Goal: Check status: Check status

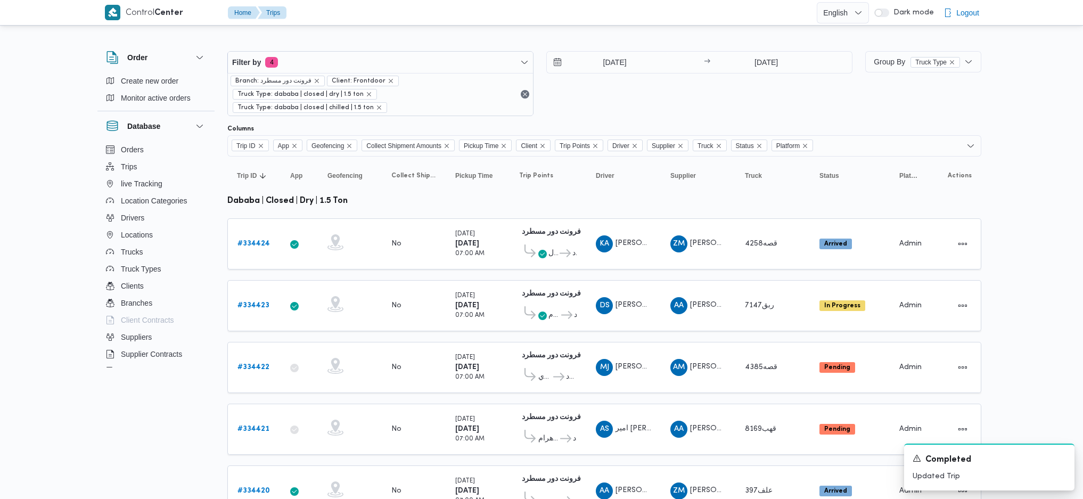
click at [532, 316] on table "Trip ID Click to sort in ascending order App Click to sort in ascending order G…" at bounding box center [604, 476] width 754 height 641
drag, startPoint x: 0, startPoint y: 0, endPoint x: 532, endPoint y: 316, distance: 618.6
click at [532, 316] on table "Trip ID Click to sort in ascending order App Click to sort in ascending order G…" at bounding box center [604, 476] width 754 height 641
click at [622, 59] on input "[DATE]" at bounding box center [607, 62] width 121 height 21
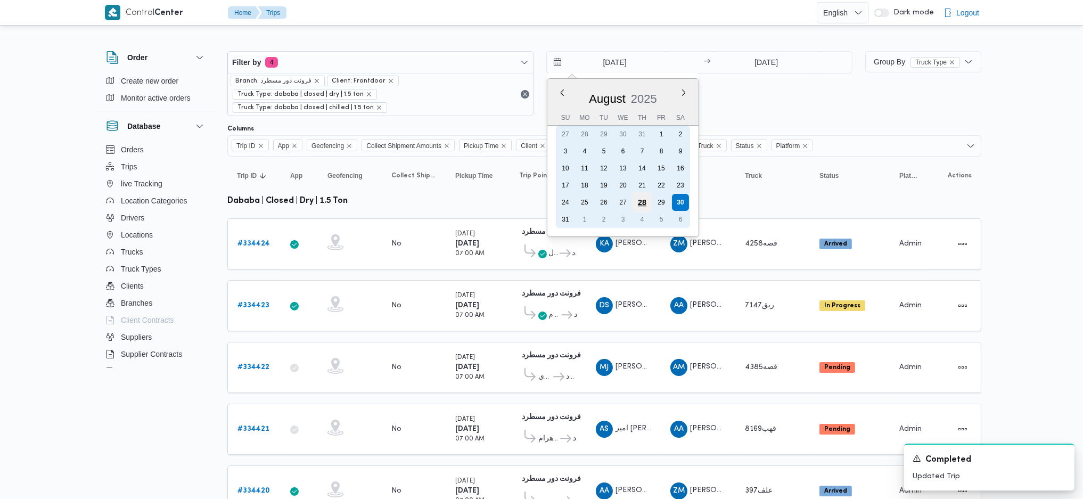
click at [634, 192] on div "28" at bounding box center [642, 202] width 20 height 20
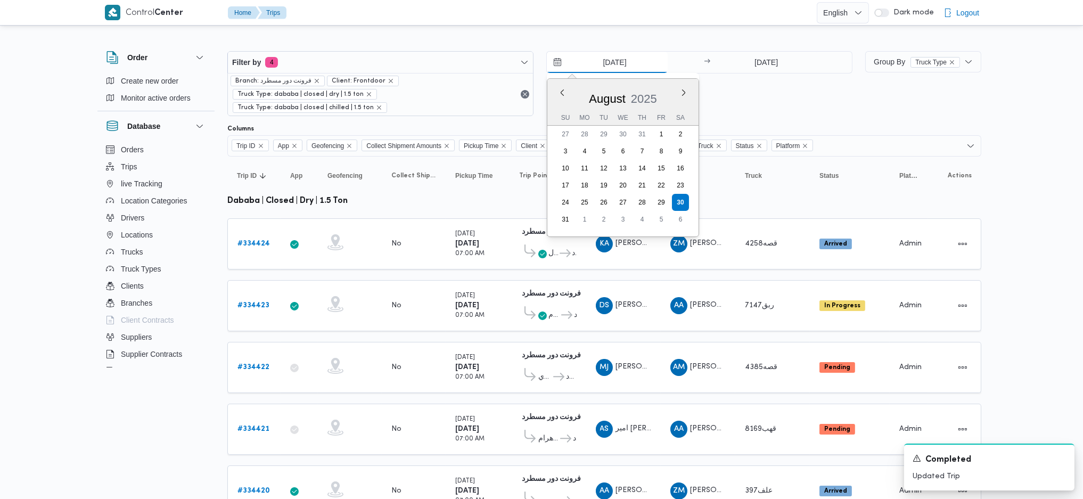
type input "[DATE]"
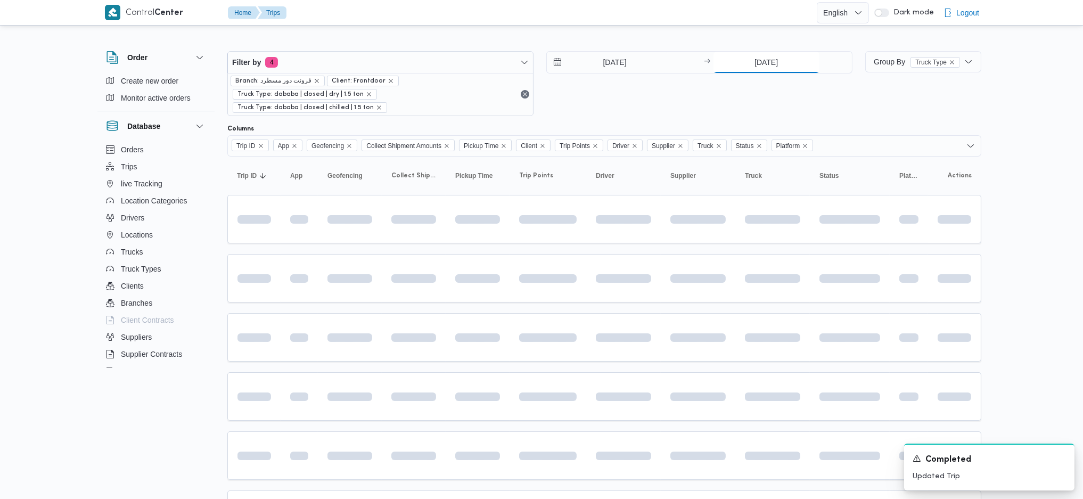
click at [734, 56] on input "[DATE]" at bounding box center [766, 62] width 106 height 21
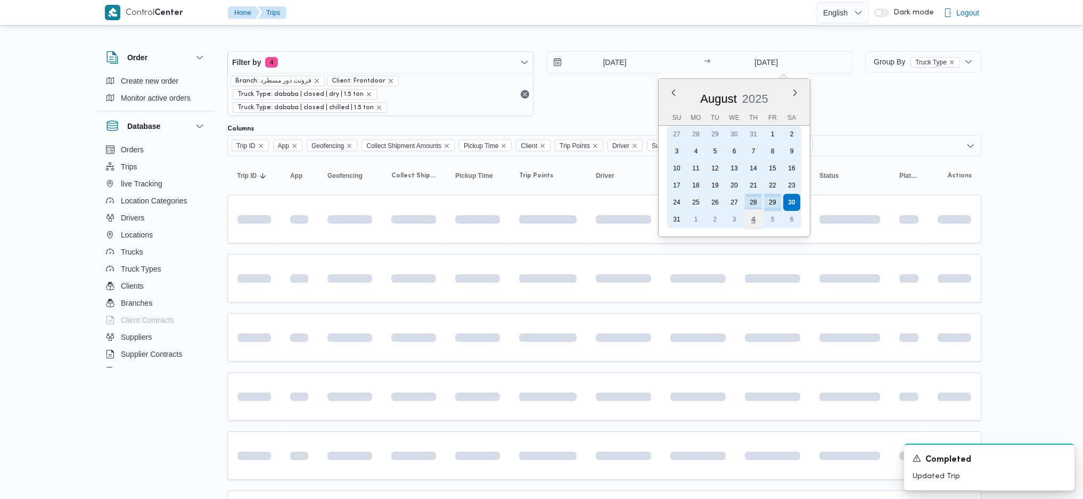
click at [755, 209] on div "4" at bounding box center [752, 219] width 20 height 20
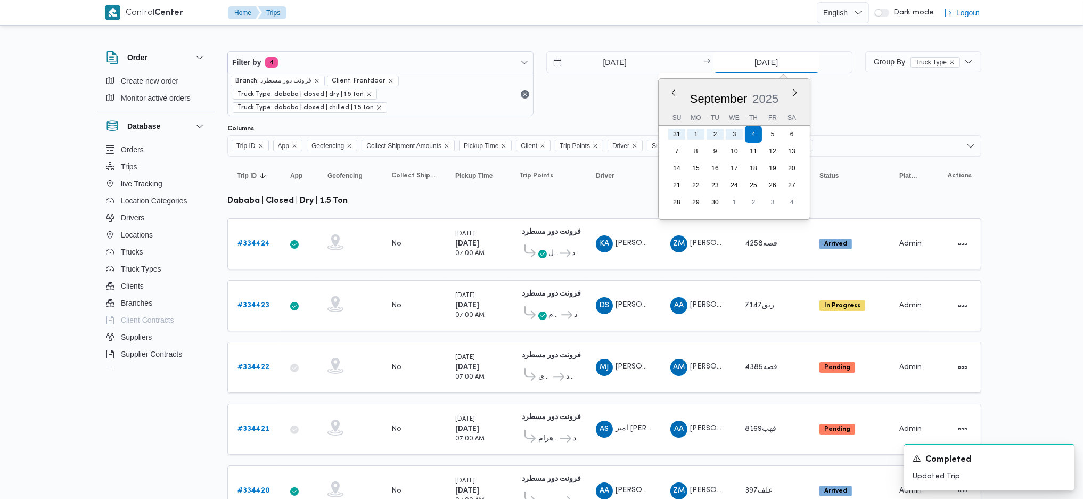
click at [778, 63] on input "[DATE]" at bounding box center [766, 62] width 106 height 21
click at [670, 91] on button "Previous Month" at bounding box center [673, 92] width 10 height 10
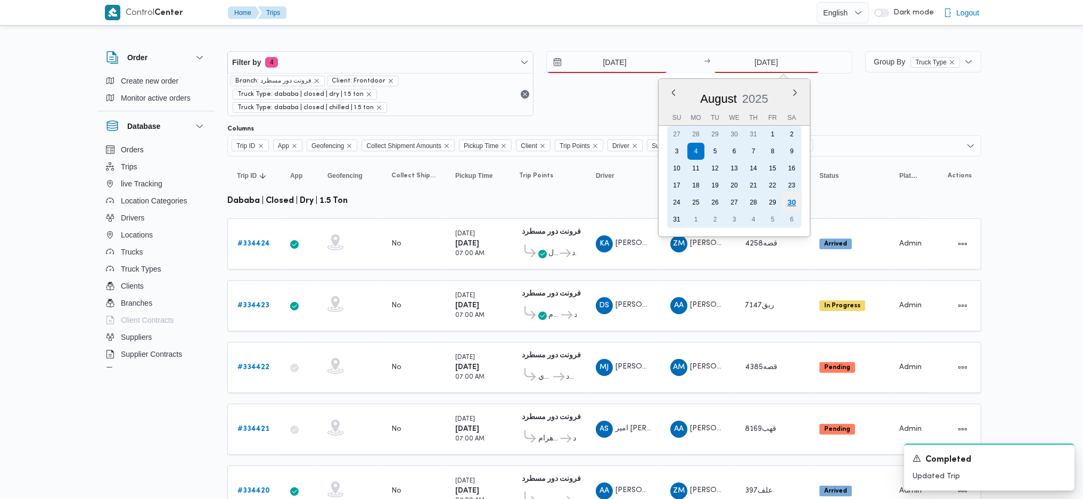
click at [798, 200] on div "30" at bounding box center [791, 202] width 20 height 20
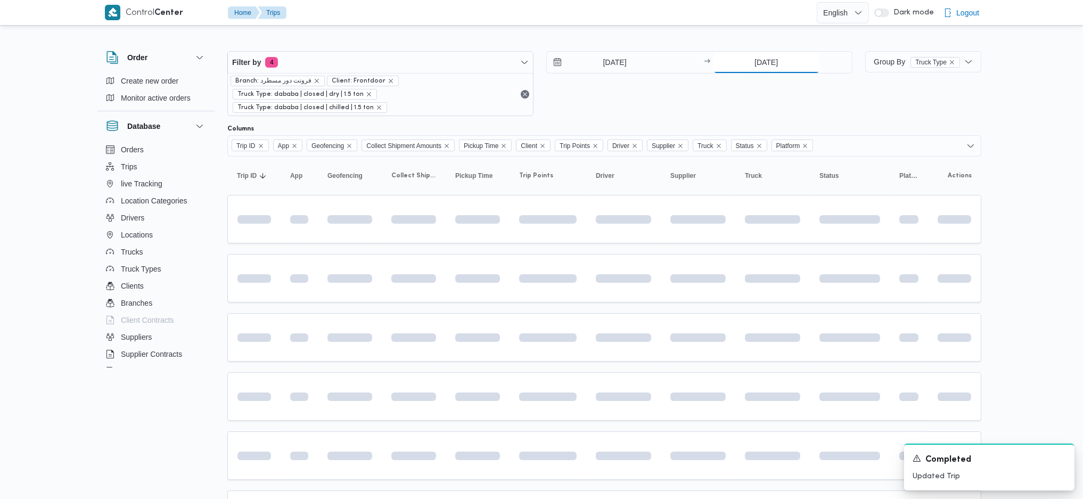
click at [770, 65] on input "[DATE]" at bounding box center [766, 62] width 106 height 21
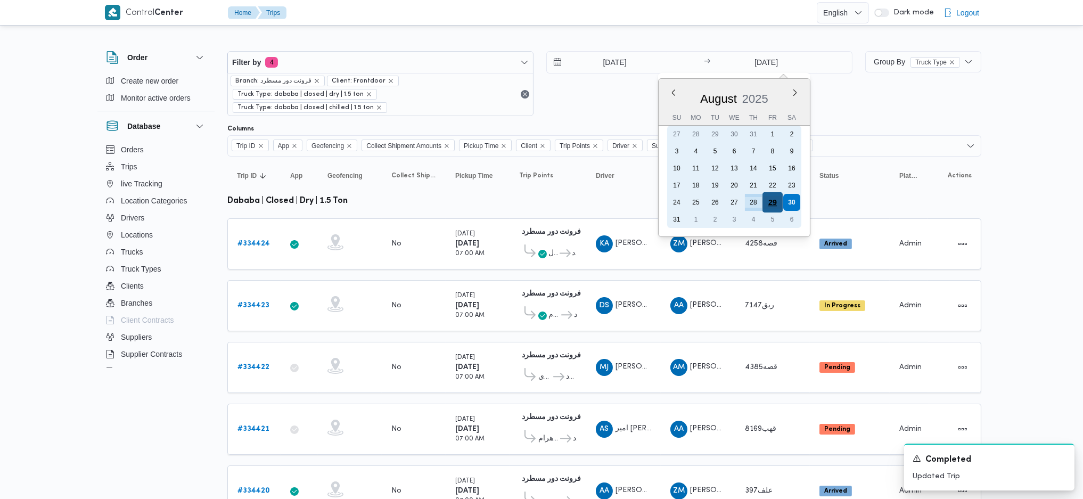
click at [770, 204] on div "29" at bounding box center [772, 202] width 20 height 20
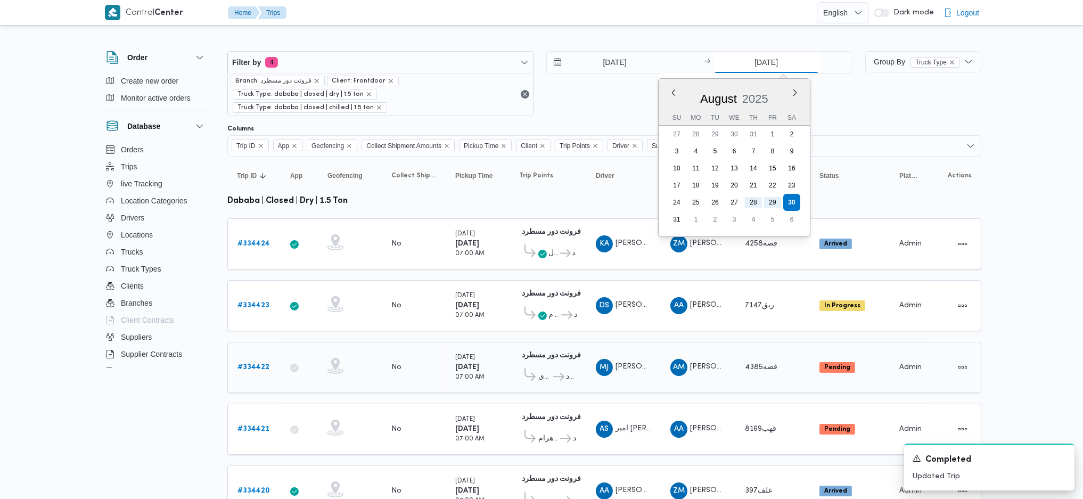
type input "[DATE]"
click at [652, 342] on td "Driver MJ [PERSON_NAME] [PERSON_NAME]" at bounding box center [623, 367] width 75 height 51
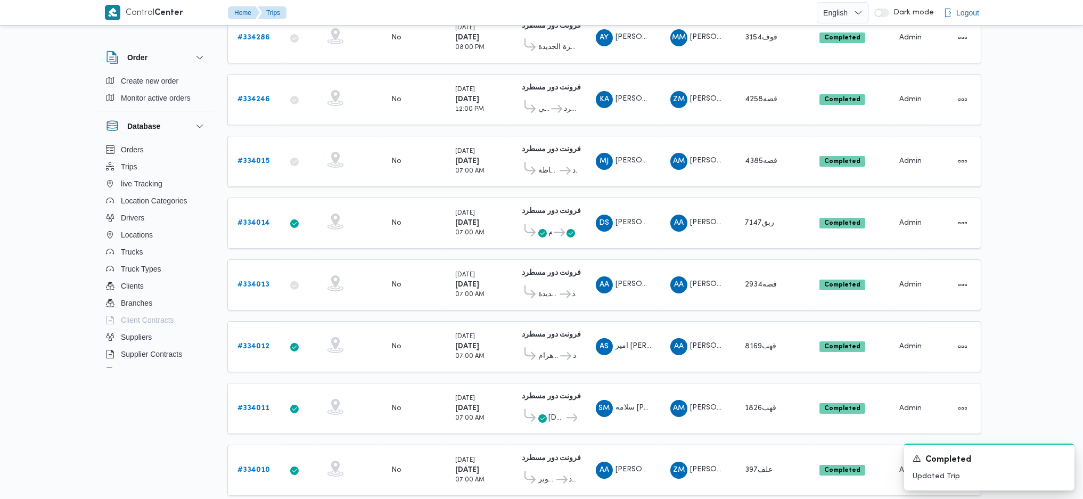
scroll to position [213, 0]
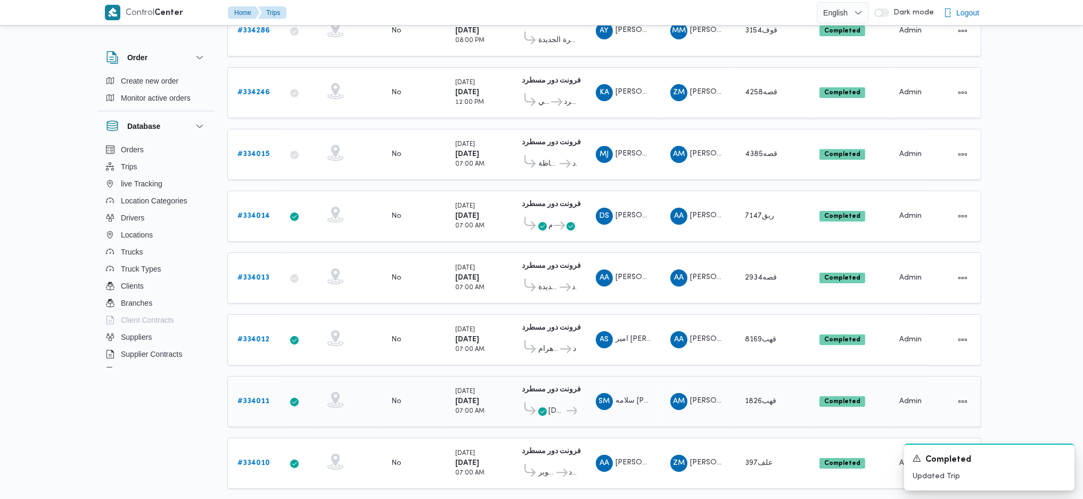
drag, startPoint x: 228, startPoint y: 377, endPoint x: 238, endPoint y: 374, distance: 11.0
click at [228, 376] on td "Trip ID # 334011" at bounding box center [253, 401] width 53 height 51
click at [239, 398] on b "# 334011" at bounding box center [253, 401] width 32 height 7
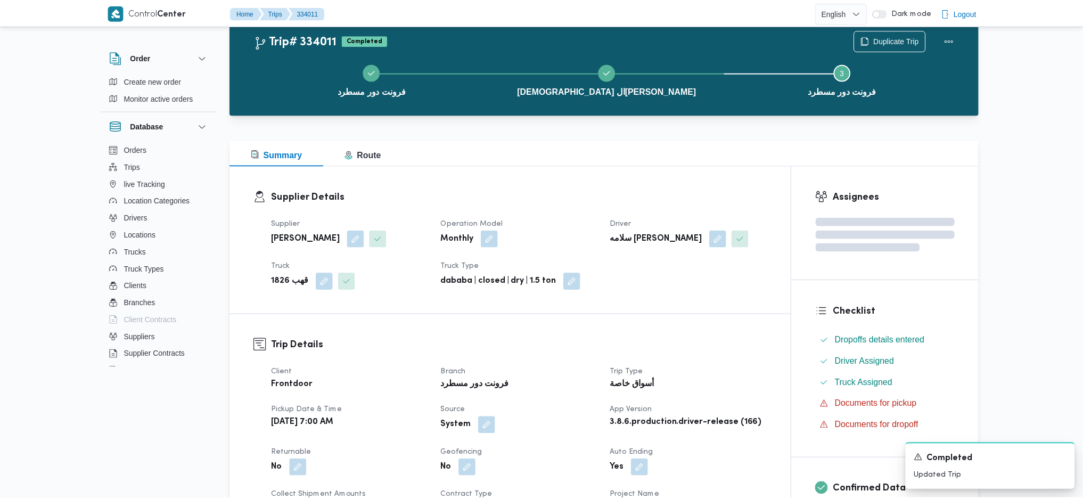
scroll to position [213, 0]
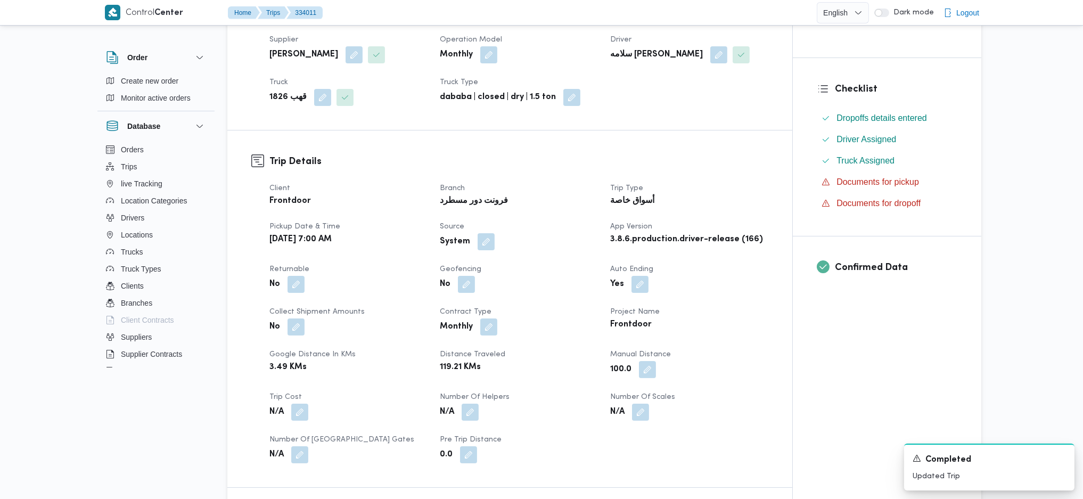
click at [317, 45] on div "[PERSON_NAME]" at bounding box center [348, 54] width 160 height 19
click at [318, 45] on div "[PERSON_NAME]" at bounding box center [348, 54] width 160 height 19
click at [317, 55] on b "[PERSON_NAME]" at bounding box center [303, 54] width 69 height 13
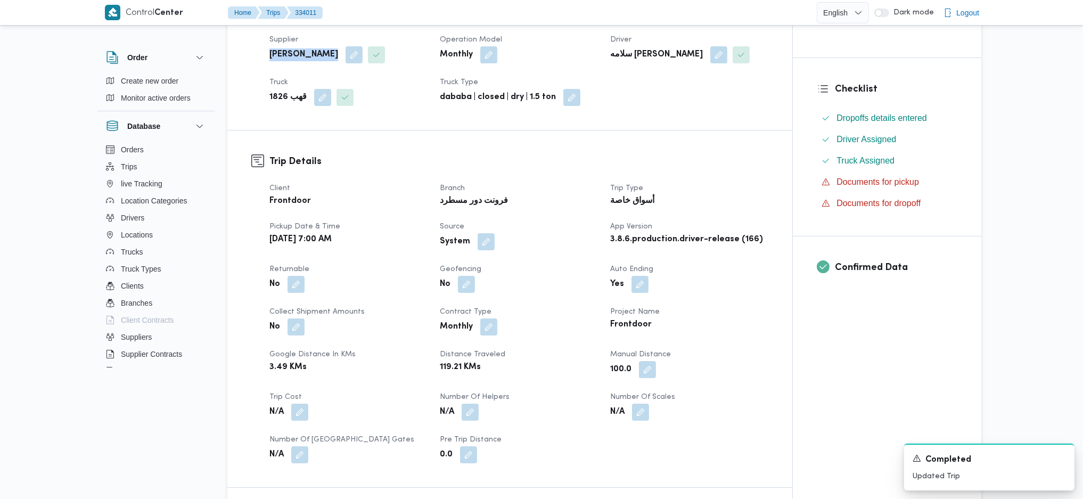
click at [317, 55] on b "[PERSON_NAME]" at bounding box center [303, 54] width 69 height 13
copy div "[PERSON_NAME]"
click at [635, 136] on div "Trip Details Client Frontdoor Branch فرونت دور مسطرد Trip Type أسواق خاصة Picku…" at bounding box center [509, 308] width 565 height 357
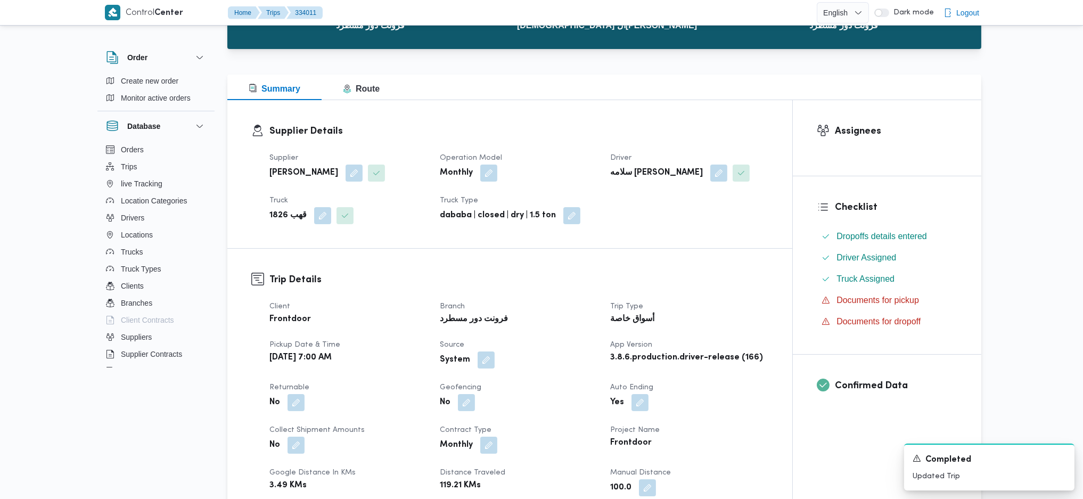
scroll to position [0, 0]
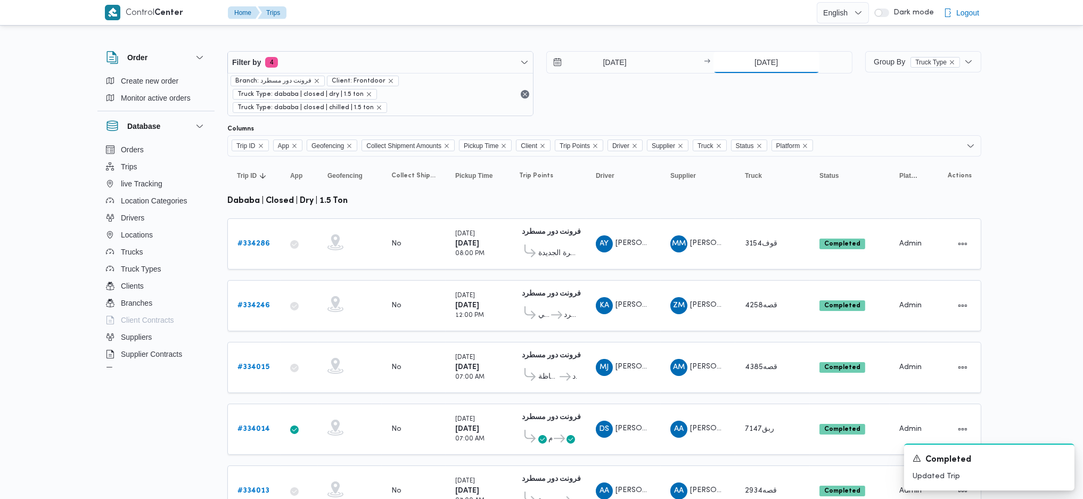
click at [772, 60] on input "[DATE]" at bounding box center [766, 62] width 106 height 21
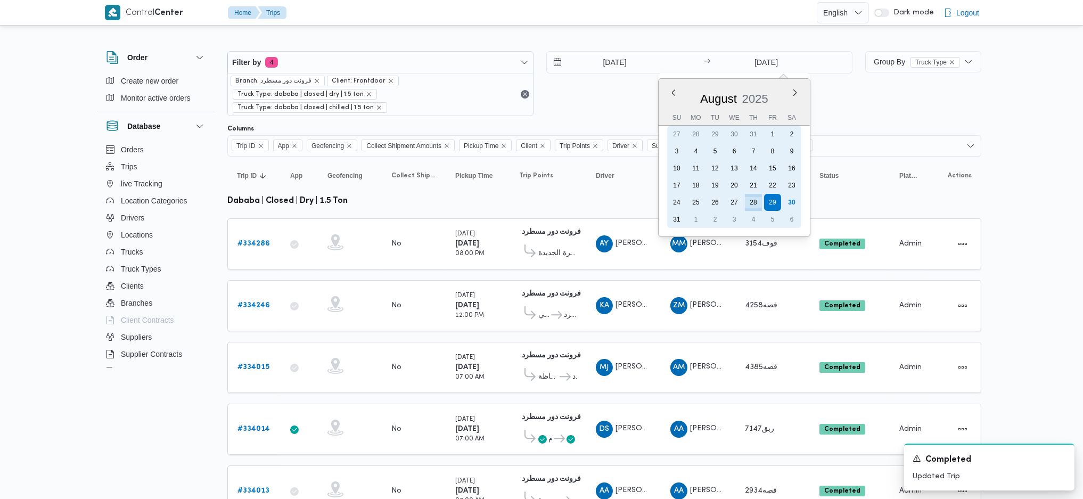
click at [799, 196] on div "30" at bounding box center [791, 202] width 17 height 17
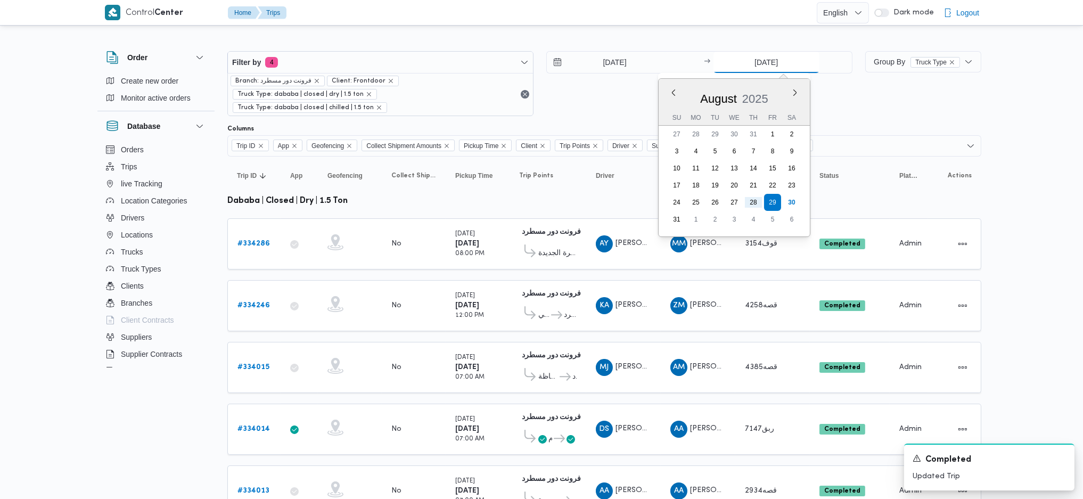
type input "[DATE]"
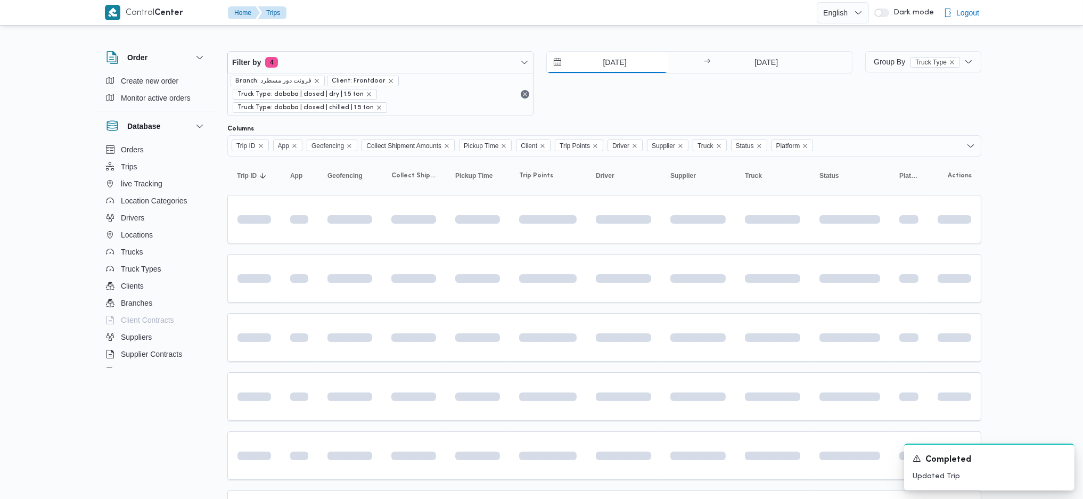
click at [620, 59] on input "[DATE]" at bounding box center [607, 62] width 121 height 21
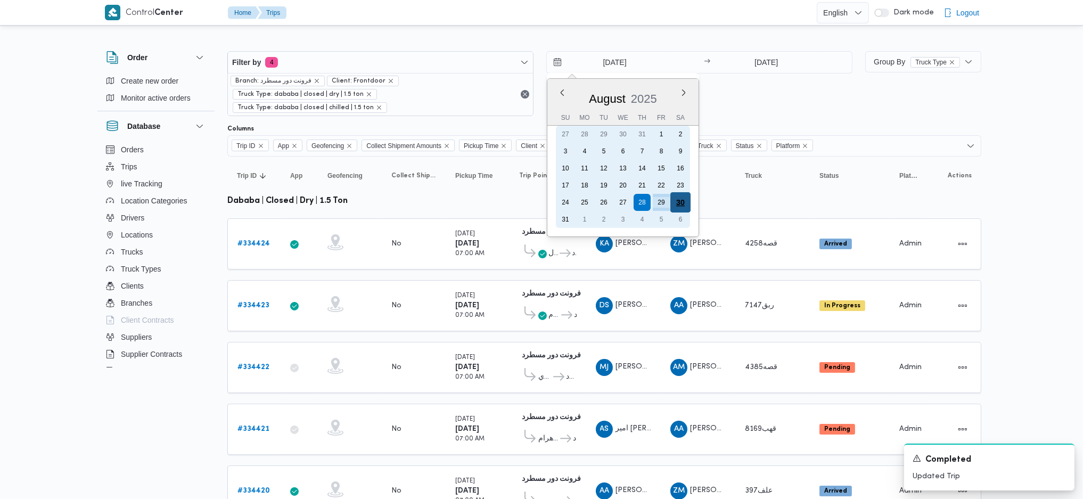
click at [683, 201] on div "30" at bounding box center [680, 202] width 20 height 20
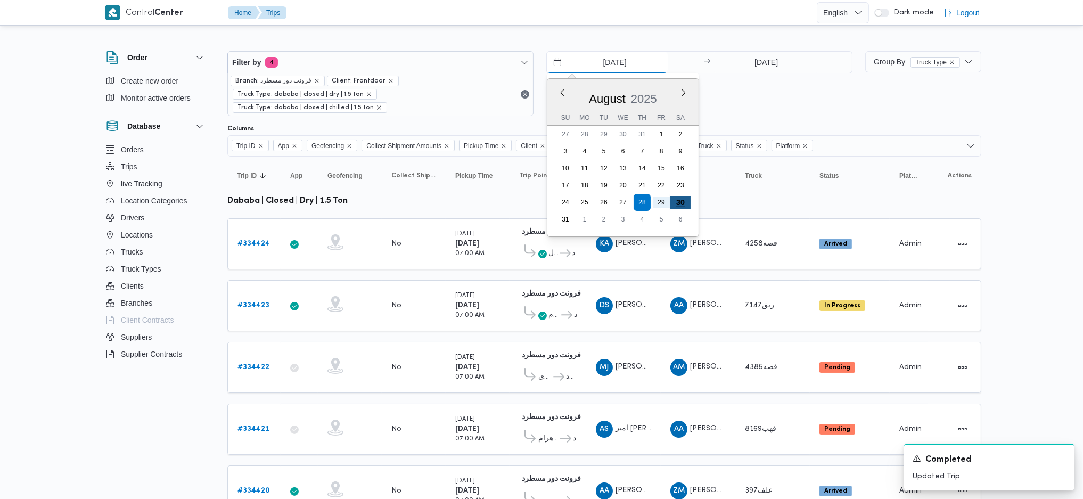
type input "[DATE]"
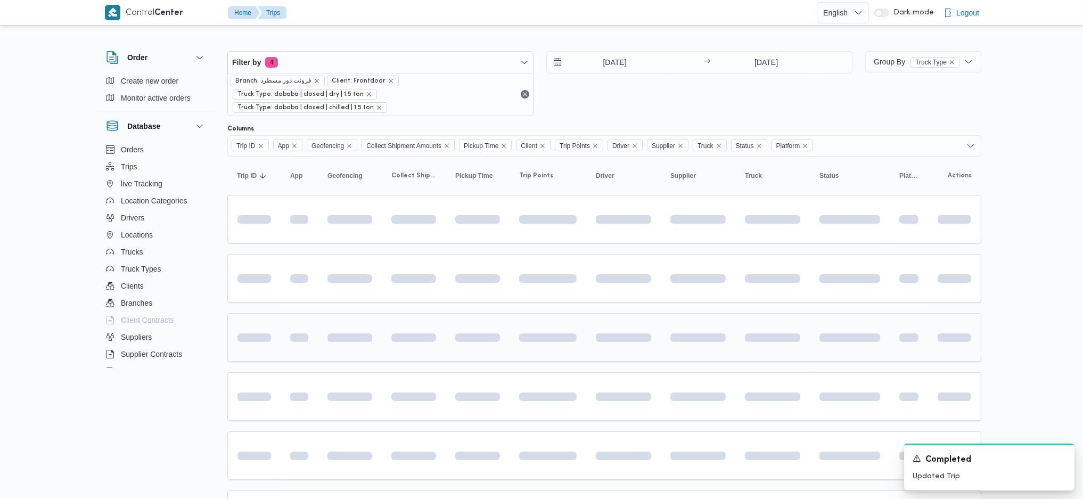
click at [567, 331] on span at bounding box center [547, 337] width 57 height 34
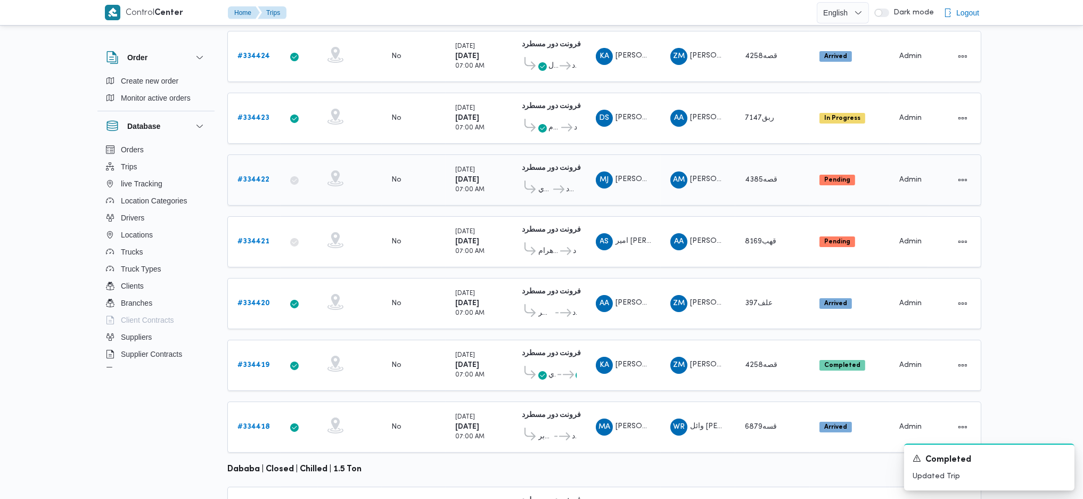
scroll to position [84, 0]
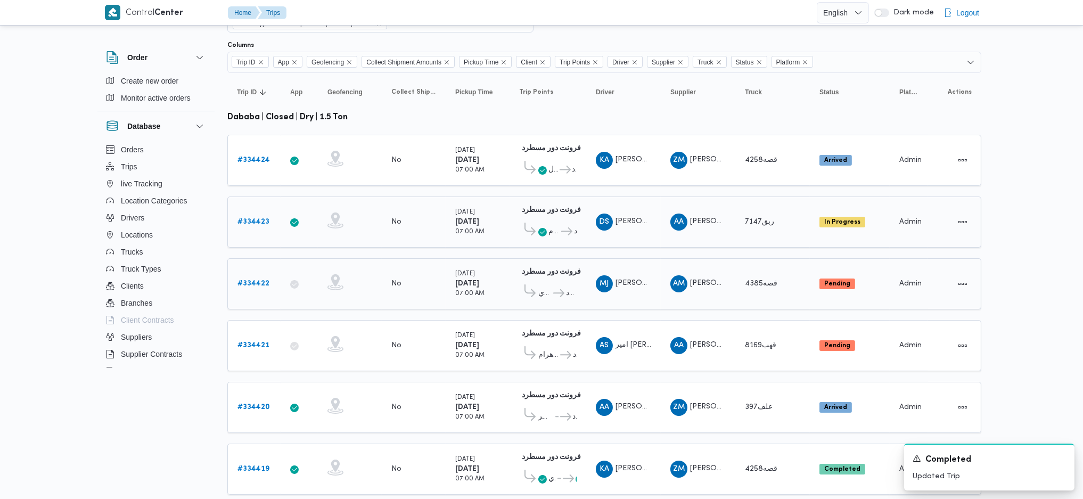
click at [259, 218] on b "# 334423" at bounding box center [253, 221] width 32 height 7
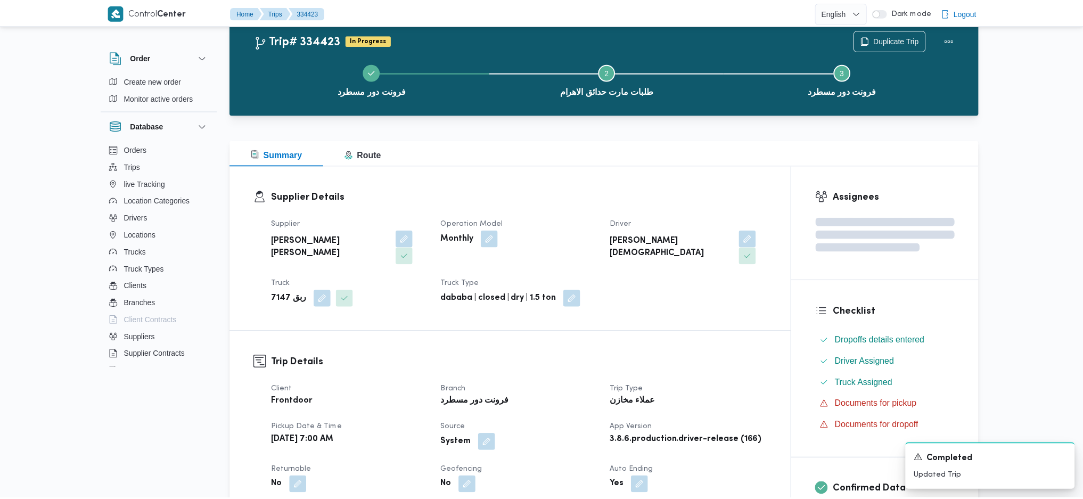
scroll to position [84, 0]
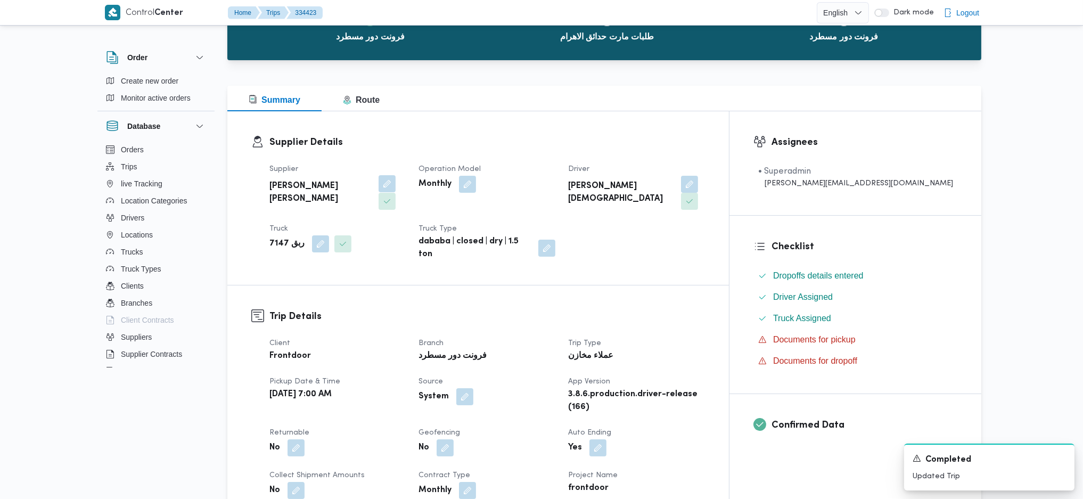
click at [378, 184] on button "button" at bounding box center [386, 183] width 17 height 17
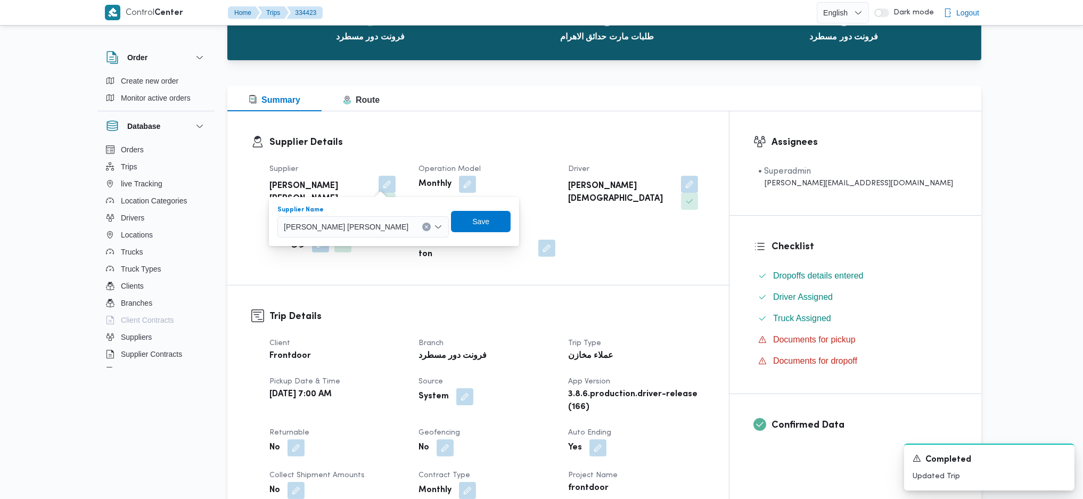
click at [363, 226] on span "[PERSON_NAME] [PERSON_NAME]" at bounding box center [346, 226] width 125 height 12
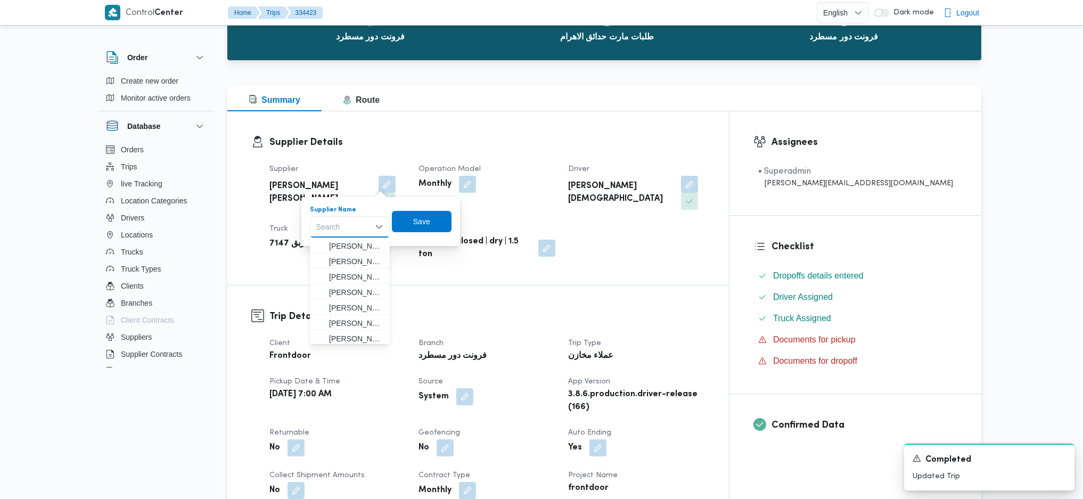
click at [363, 227] on div "Search" at bounding box center [350, 226] width 80 height 21
drag, startPoint x: 363, startPoint y: 226, endPoint x: 741, endPoint y: 254, distance: 379.4
click at [729, 254] on div "Supplier Details Supplier [PERSON_NAME] [PERSON_NAME] Operation Model Monthly D…" at bounding box center [477, 198] width 501 height 174
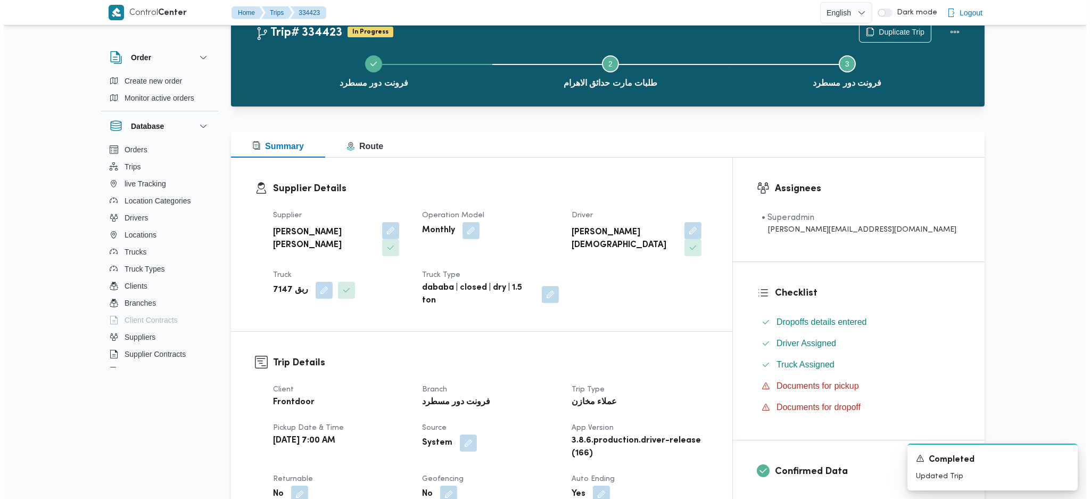
scroll to position [13, 0]
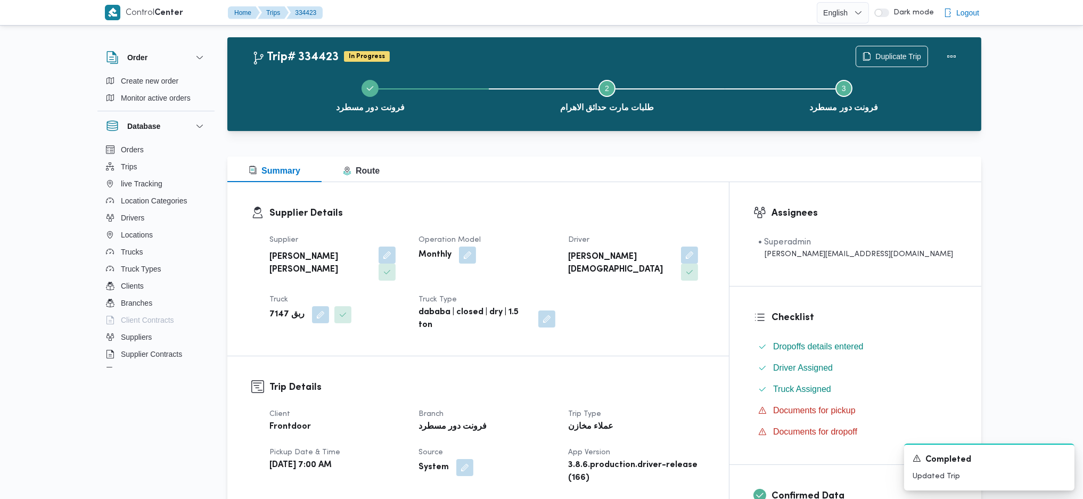
drag, startPoint x: 367, startPoint y: 257, endPoint x: 368, endPoint y: 263, distance: 6.5
click at [378, 256] on button "button" at bounding box center [386, 254] width 17 height 17
click at [358, 297] on div "Search" at bounding box center [350, 297] width 80 height 21
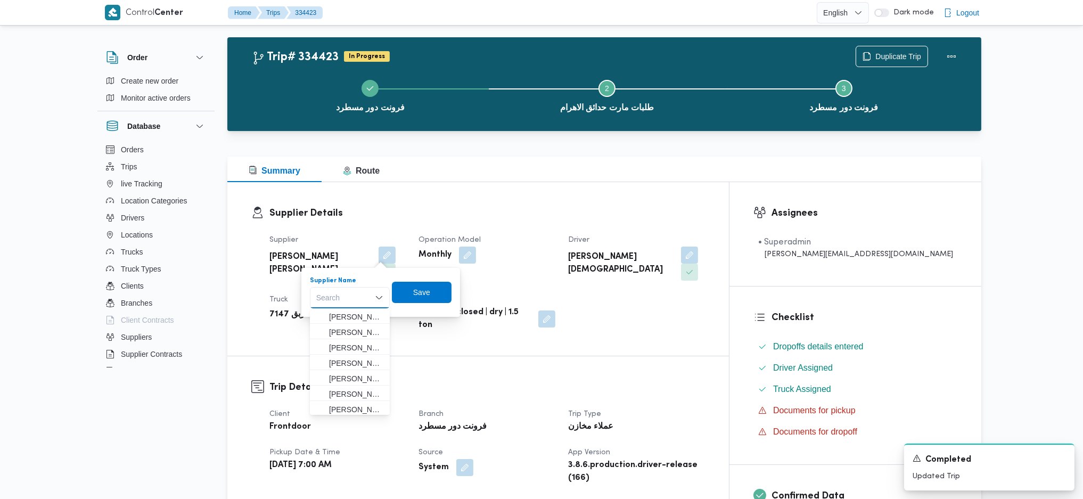
drag, startPoint x: 358, startPoint y: 296, endPoint x: 330, endPoint y: 295, distance: 28.2
click at [330, 295] on div "Search" at bounding box center [350, 297] width 80 height 21
paste input "[PERSON_NAME]"
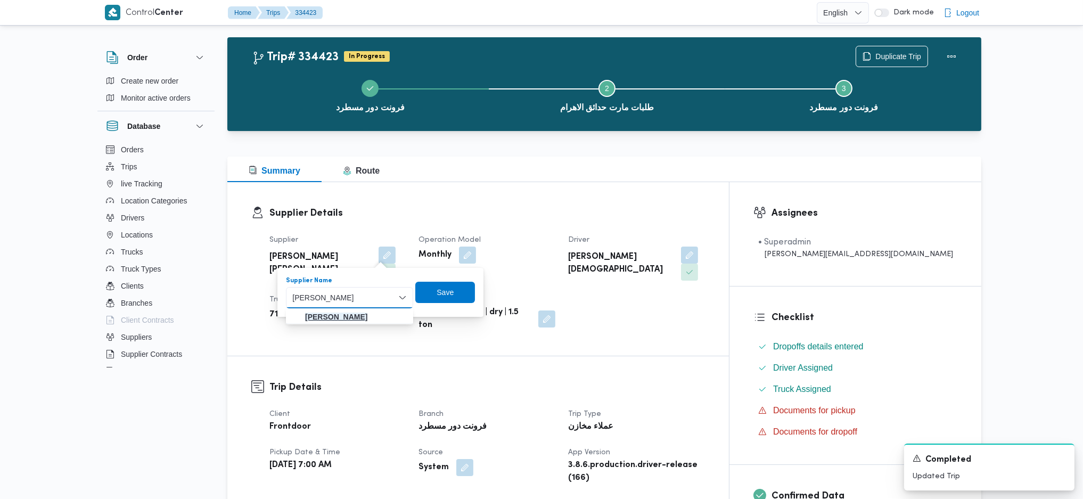
type input "[PERSON_NAME]"
click at [343, 318] on mark "[PERSON_NAME]" at bounding box center [336, 316] width 62 height 9
click at [433, 295] on span "Save" at bounding box center [424, 291] width 17 height 13
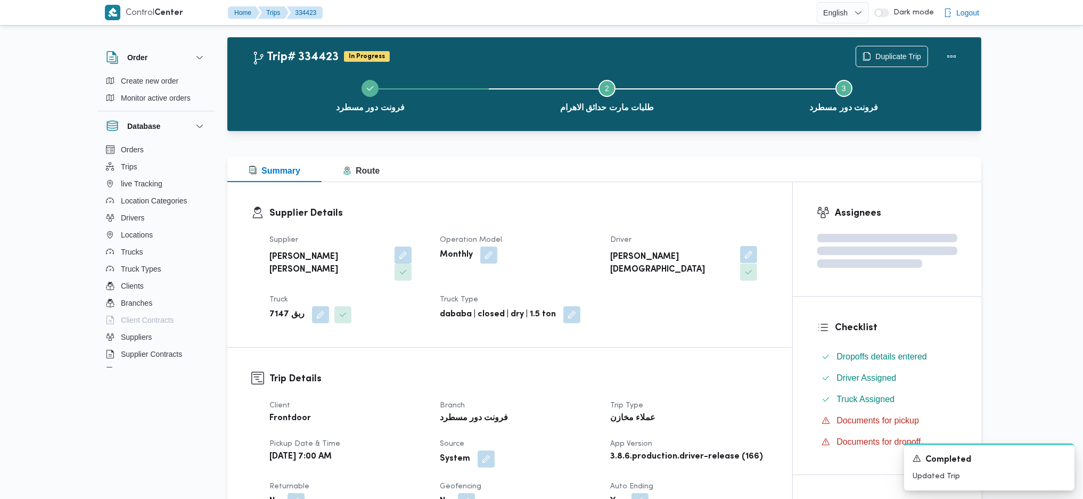
drag, startPoint x: 721, startPoint y: 254, endPoint x: 715, endPoint y: 256, distance: 6.2
click at [734, 254] on div at bounding box center [751, 263] width 34 height 34
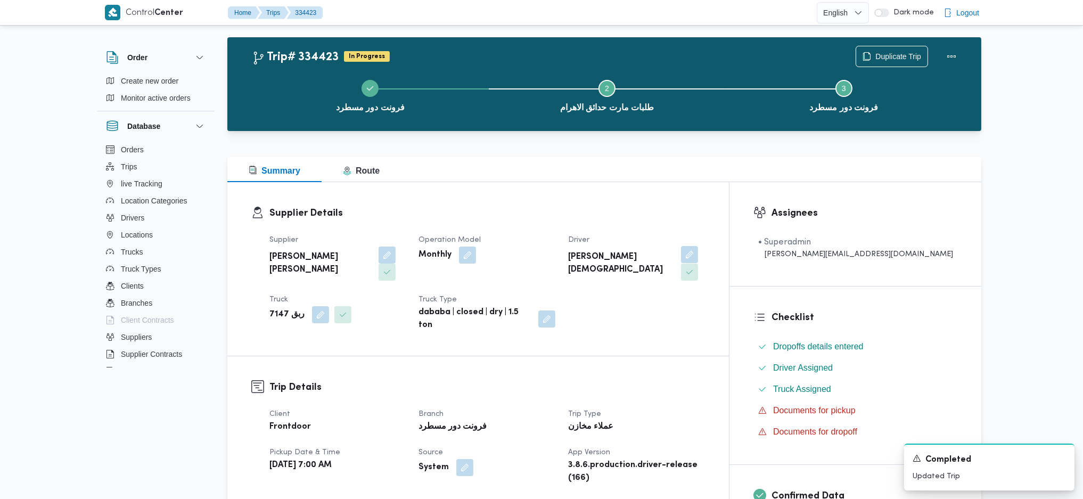
click at [698, 259] on button "button" at bounding box center [689, 254] width 17 height 17
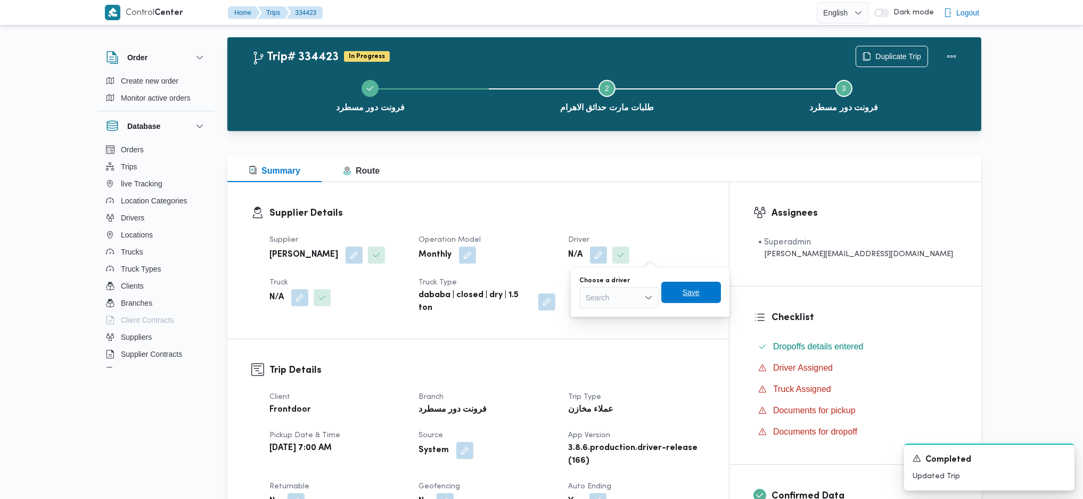
click at [688, 290] on span "Save" at bounding box center [690, 292] width 17 height 13
click at [605, 311] on span "[PERSON_NAME]" at bounding box center [625, 316] width 54 height 13
click at [646, 299] on icon "Open list of options" at bounding box center [641, 297] width 9 height 9
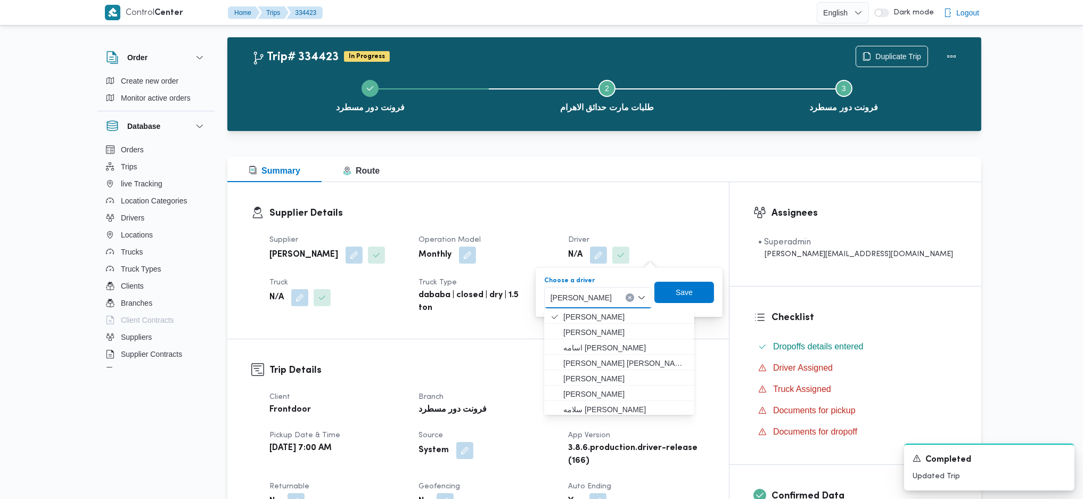
click at [634, 298] on button "Clear input" at bounding box center [629, 297] width 9 height 9
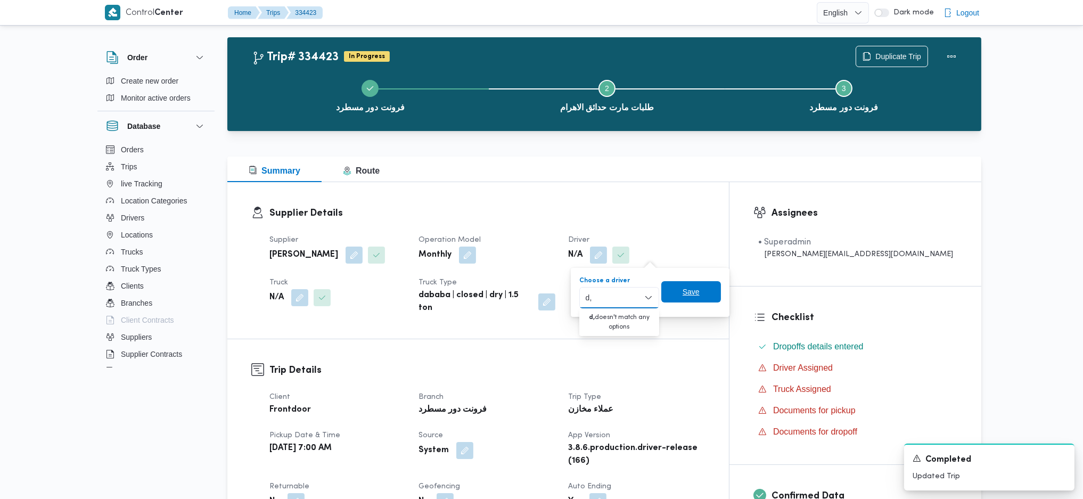
type input "d"
type input "[PERSON_NAME]"
click at [659, 319] on mark "[PERSON_NAME]" at bounding box center [690, 316] width 62 height 9
click at [713, 292] on span "Save" at bounding box center [714, 292] width 17 height 13
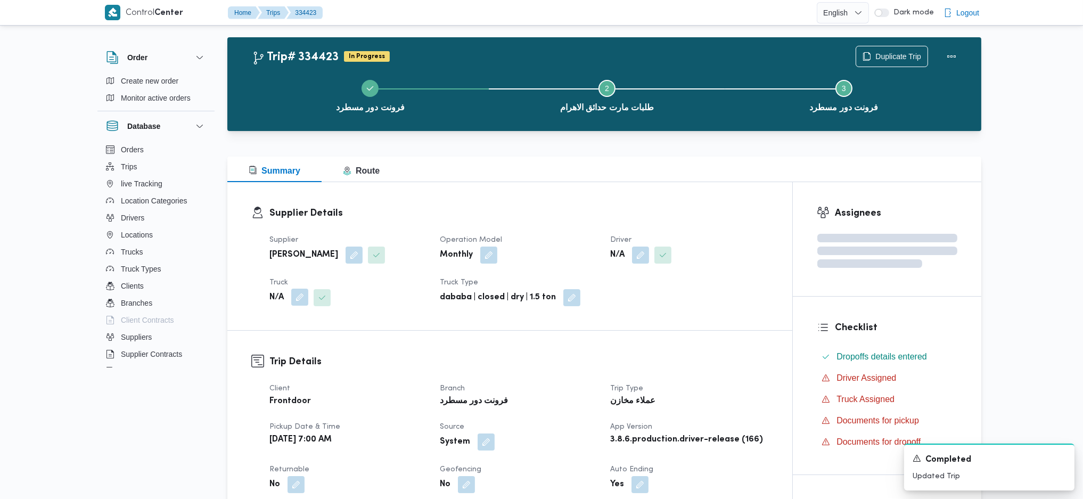
click at [298, 299] on button "button" at bounding box center [299, 296] width 17 height 17
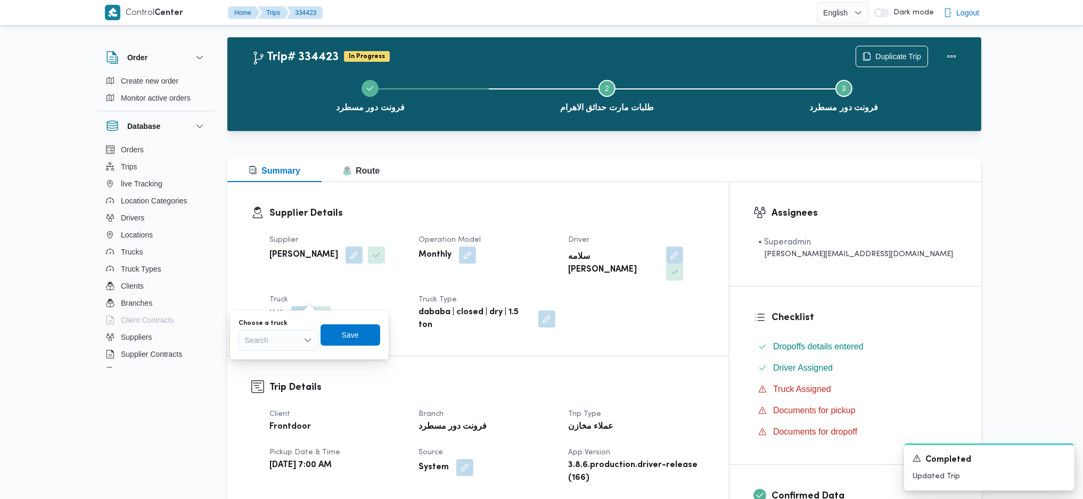
click at [291, 354] on div "You are in a dialog. To close this dialog, hit escape. Choose a truck Search Sa…" at bounding box center [309, 334] width 159 height 49
click at [291, 340] on div "Search" at bounding box center [278, 339] width 80 height 21
type input "1826"
click at [290, 365] on span "قهب 1826 | null" at bounding box center [278, 359] width 71 height 17
drag, startPoint x: 354, startPoint y: 324, endPoint x: 359, endPoint y: 335, distance: 11.7
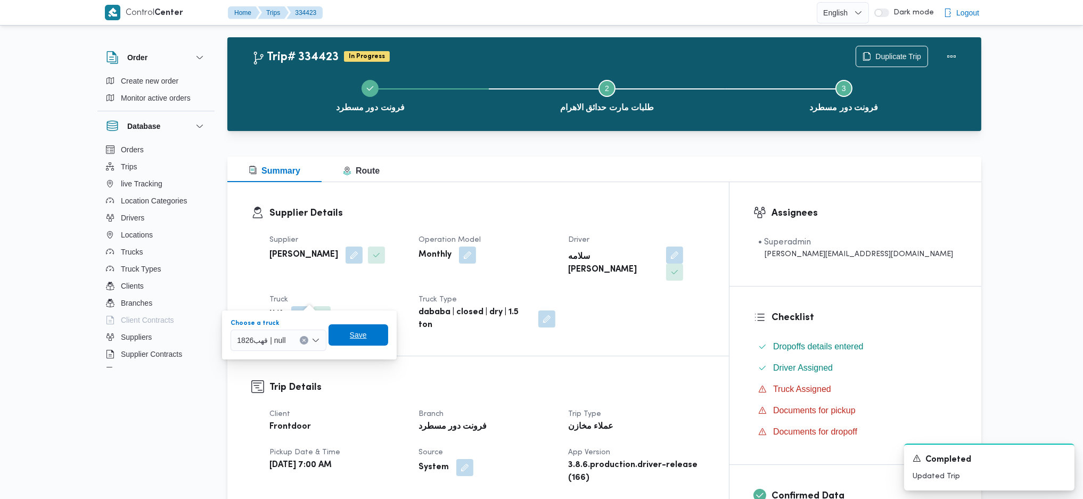
click at [356, 328] on span "Save" at bounding box center [358, 334] width 60 height 21
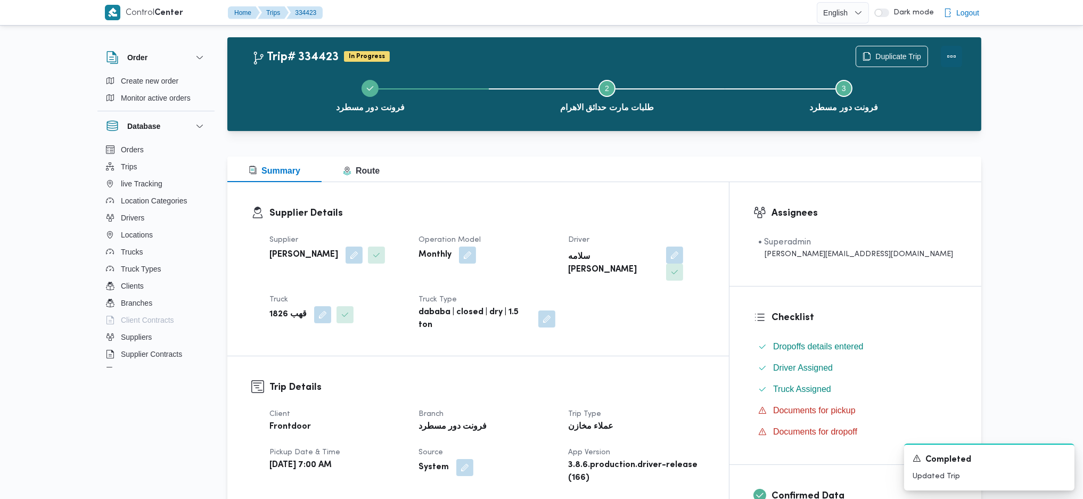
click at [961, 47] on div at bounding box center [950, 56] width 21 height 21
click at [950, 57] on button "Actions" at bounding box center [950, 55] width 21 height 21
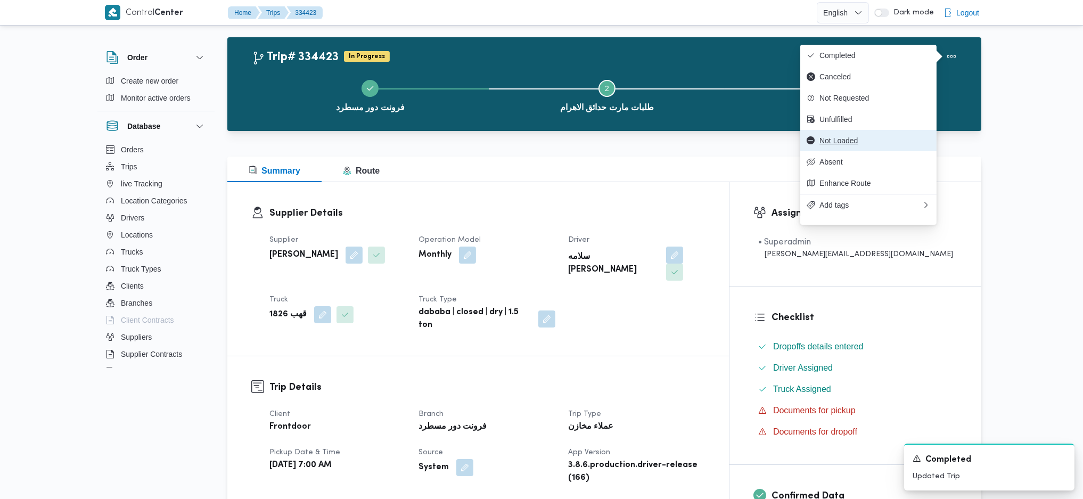
click at [823, 145] on span "Not Loaded" at bounding box center [874, 140] width 111 height 9
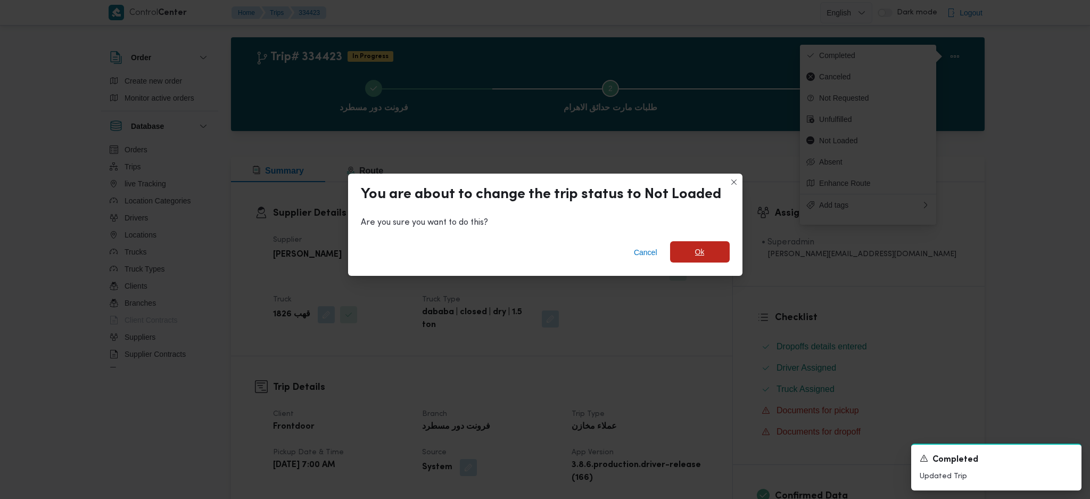
click at [715, 258] on span "Ok" at bounding box center [700, 251] width 60 height 21
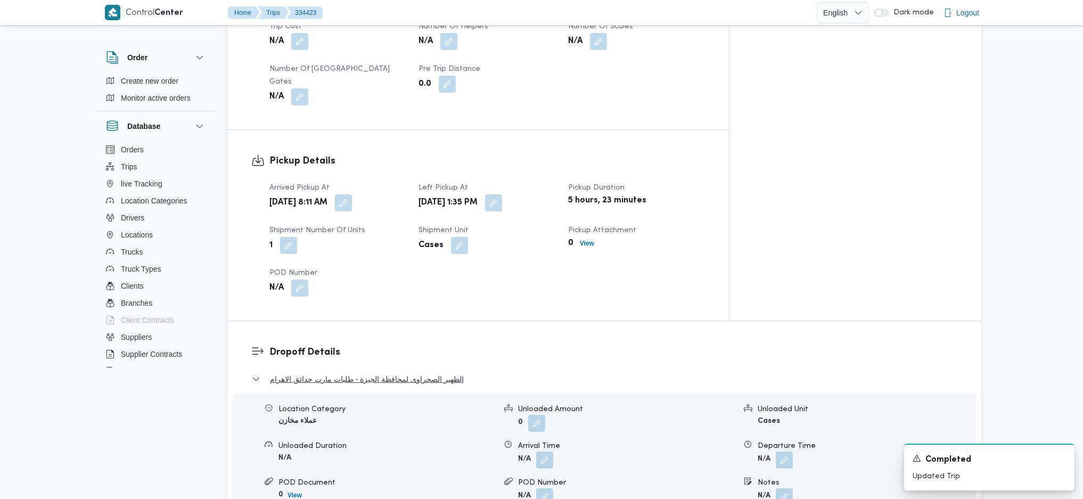
scroll to position [722, 0]
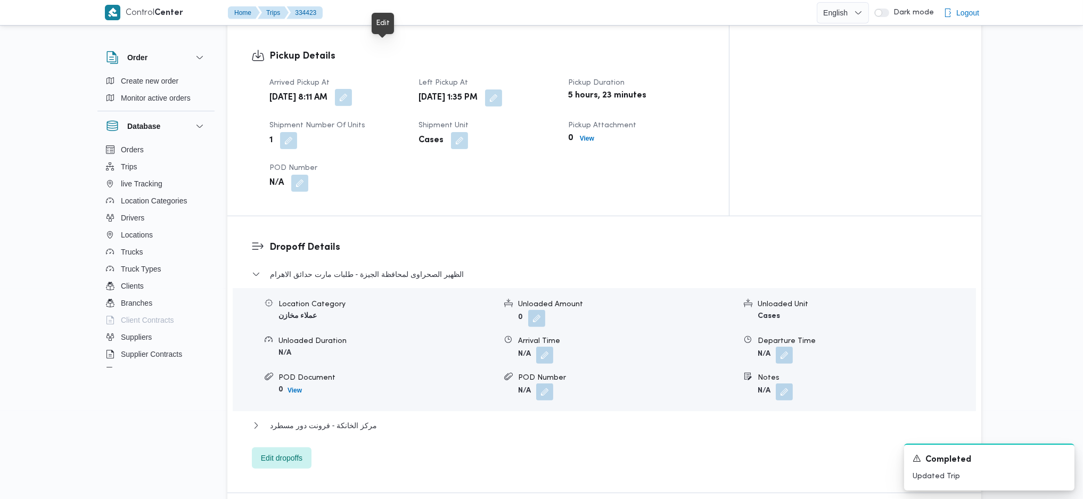
click at [352, 89] on button "button" at bounding box center [343, 97] width 17 height 17
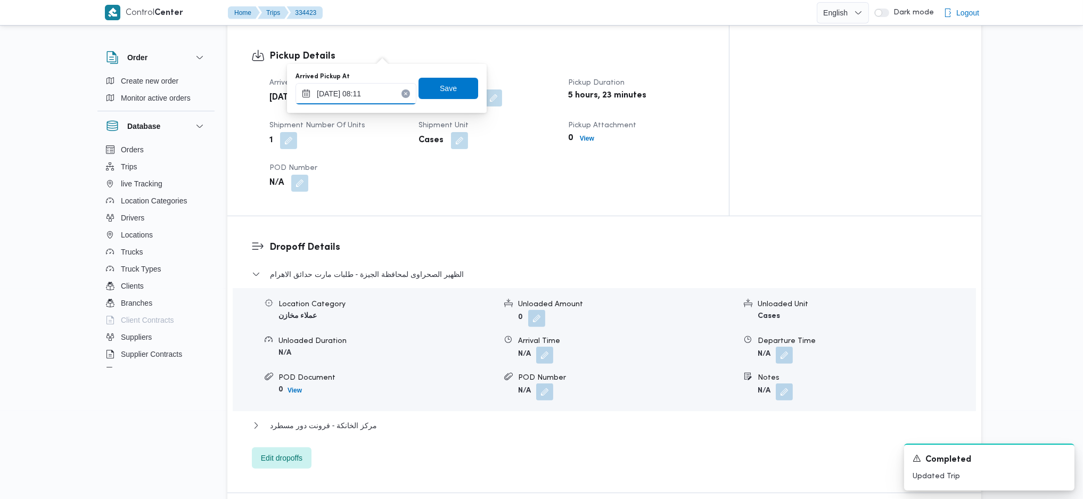
click at [365, 100] on input "[DATE] 08:11" at bounding box center [355, 93] width 121 height 21
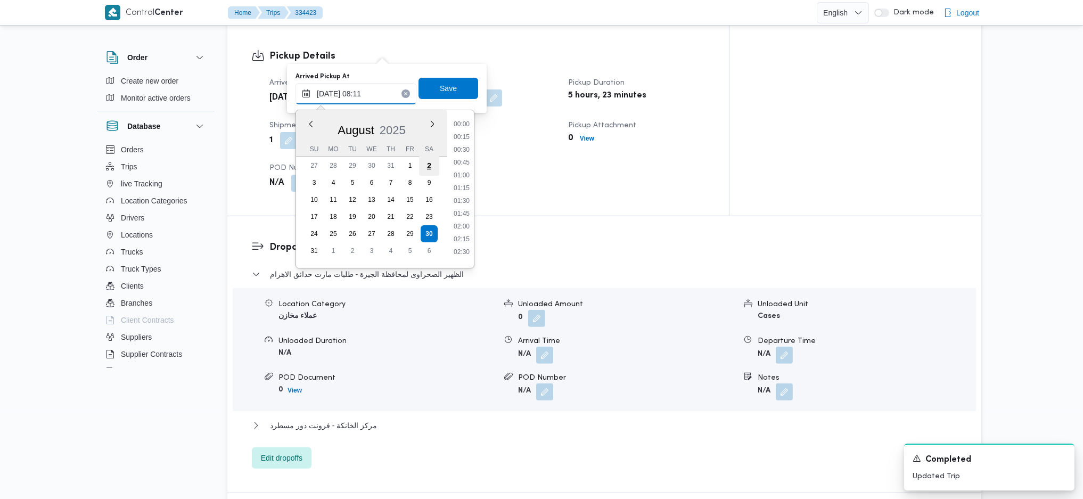
scroll to position [337, 0]
click at [461, 242] on li "09:00" at bounding box center [461, 246] width 24 height 11
type input "[DATE] 09:00"
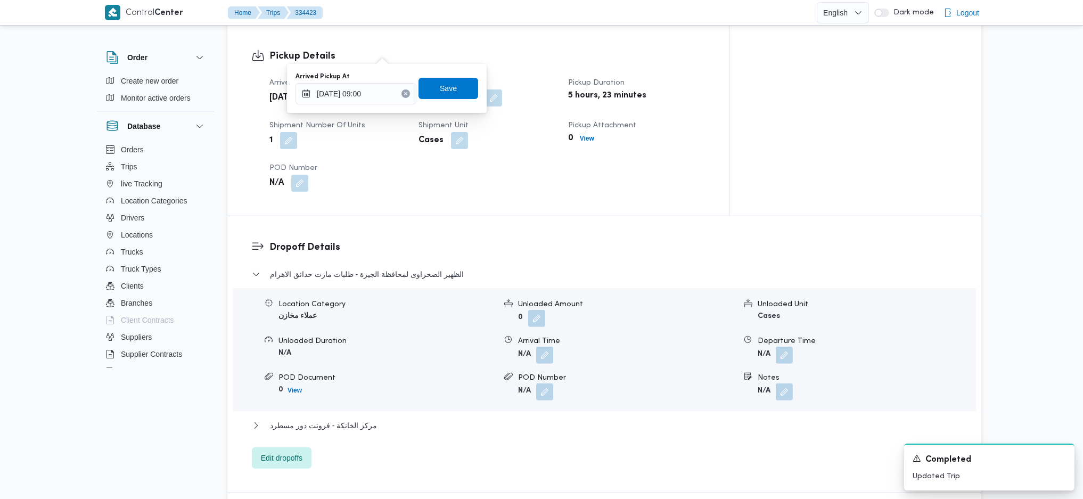
click at [433, 69] on div "You are in a dialog. To close this dialog, hit escape. Arrived Pickup At [DATE]…" at bounding box center [387, 88] width 200 height 49
click at [450, 94] on span "Save" at bounding box center [448, 87] width 60 height 21
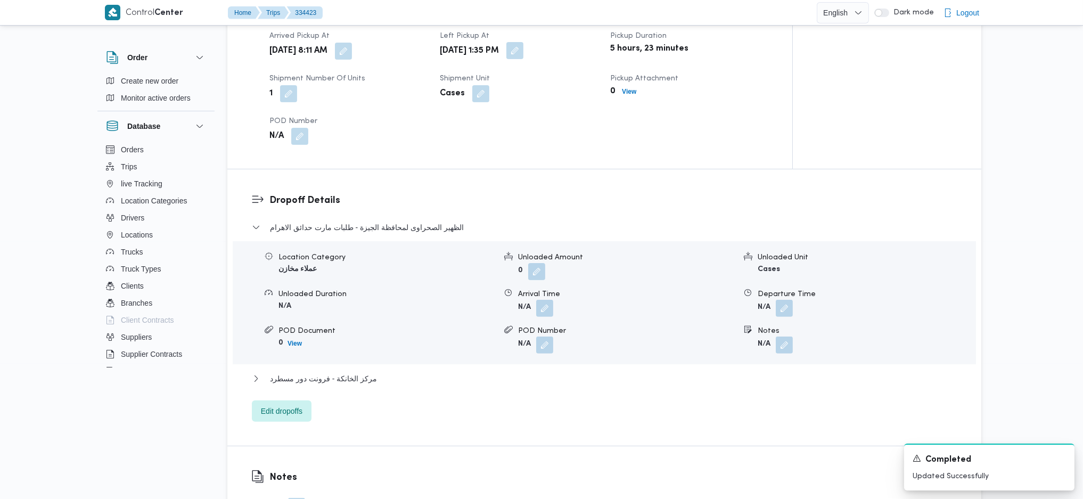
click at [523, 58] on button "button" at bounding box center [514, 50] width 17 height 17
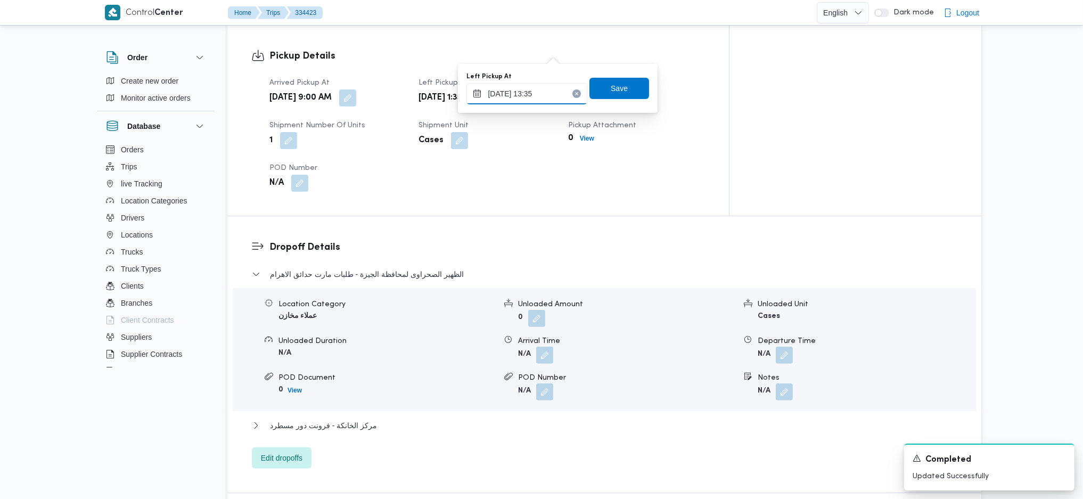
click at [538, 99] on input "[DATE] 13:35" at bounding box center [526, 93] width 121 height 21
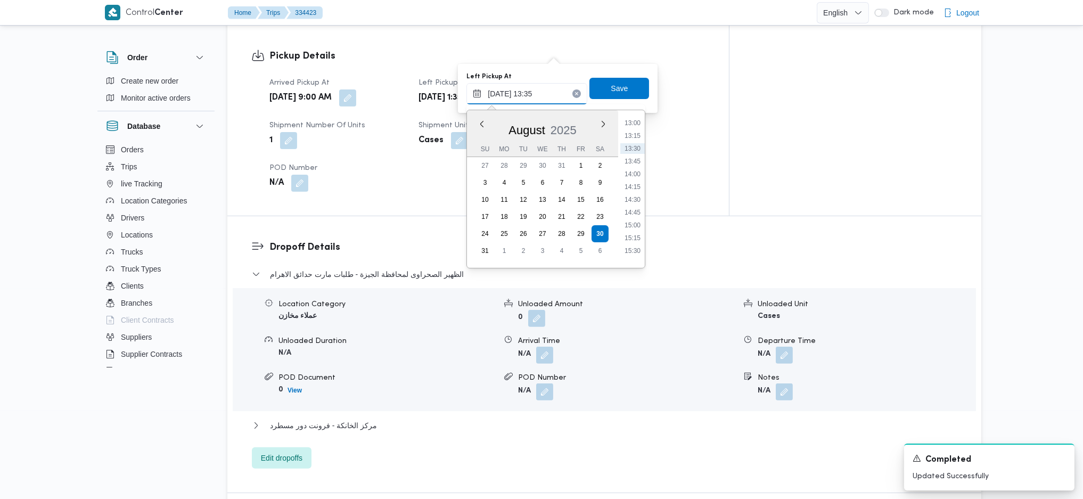
scroll to position [690, 0]
click at [635, 201] on li "15:00" at bounding box center [632, 200] width 24 height 11
type input "[DATE] 15:00"
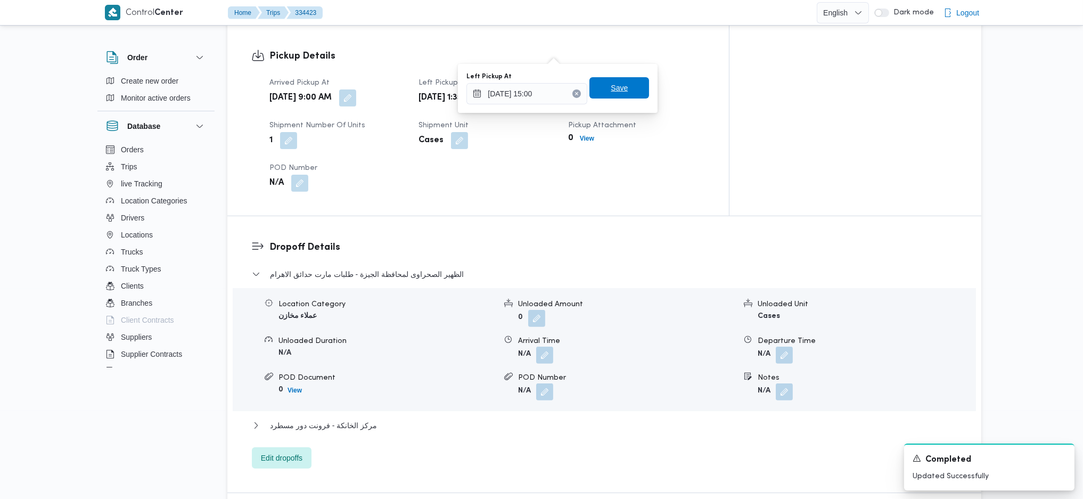
click at [620, 93] on span "Save" at bounding box center [619, 87] width 60 height 21
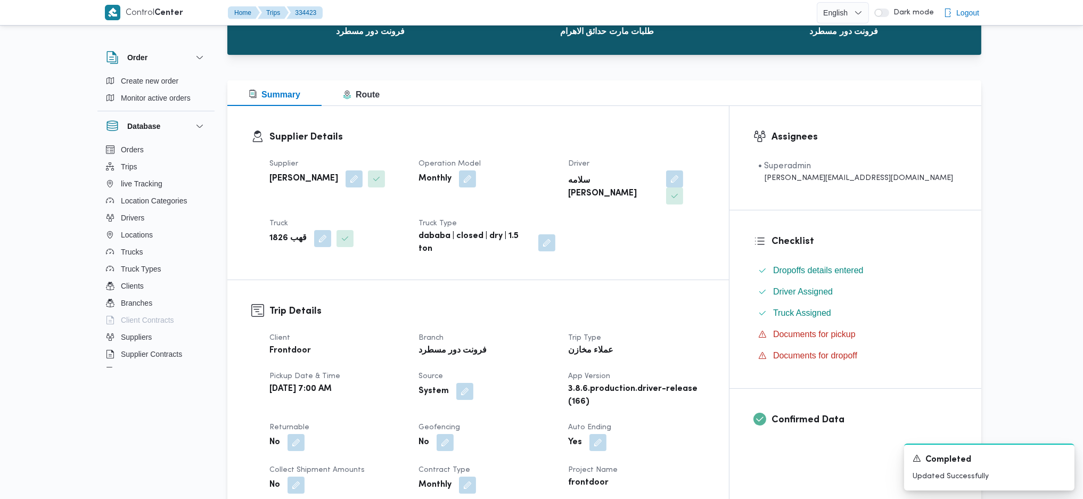
scroll to position [0, 0]
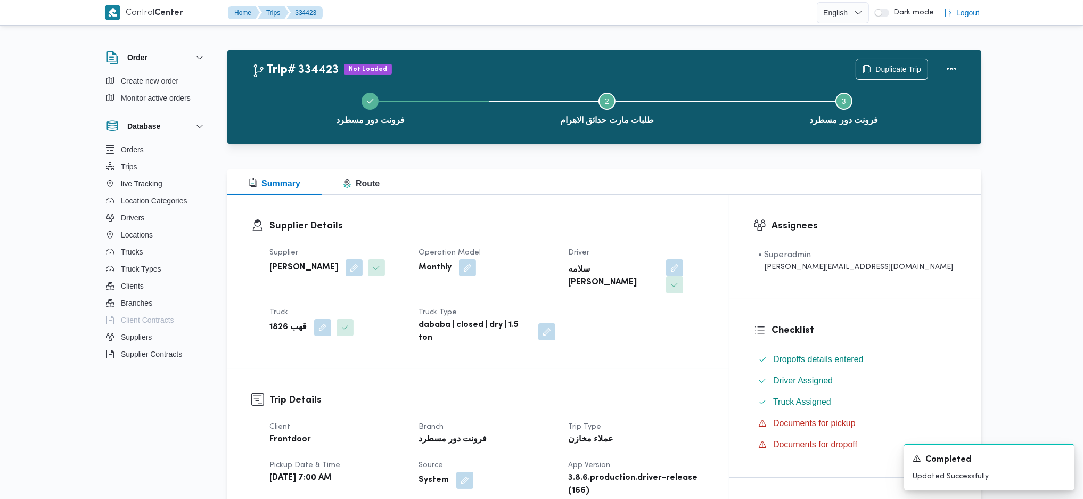
drag, startPoint x: 694, startPoint y: 192, endPoint x: 679, endPoint y: 195, distance: 15.8
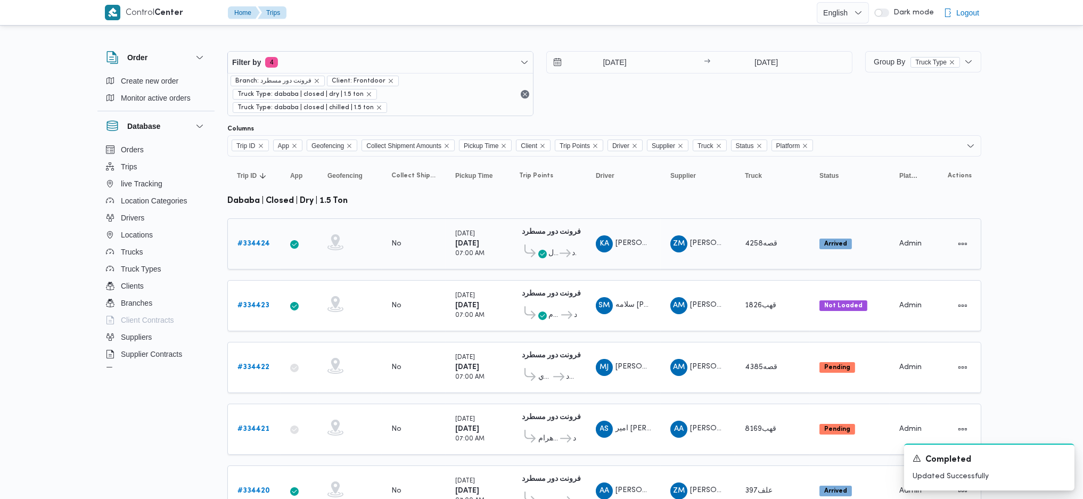
click at [257, 240] on b "# 334424" at bounding box center [253, 243] width 32 height 7
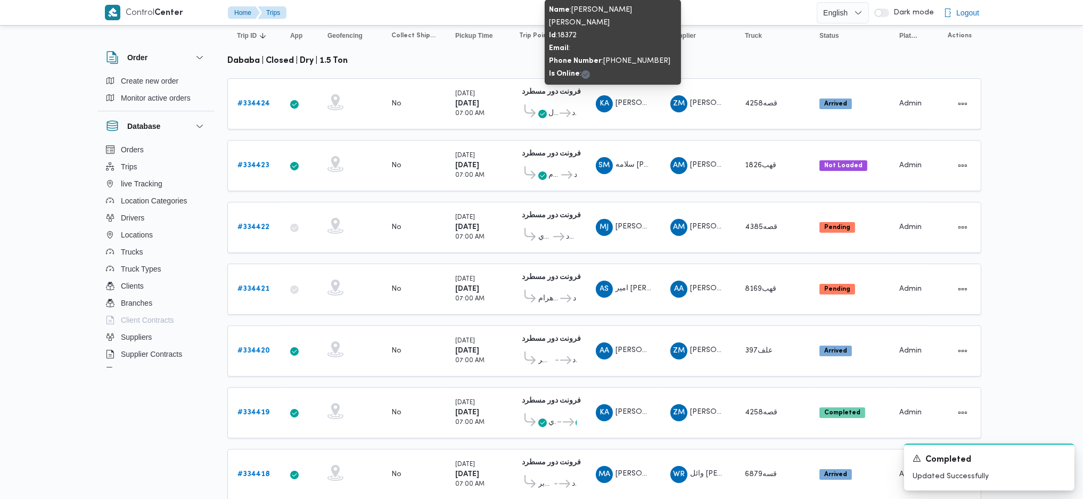
scroll to position [142, 0]
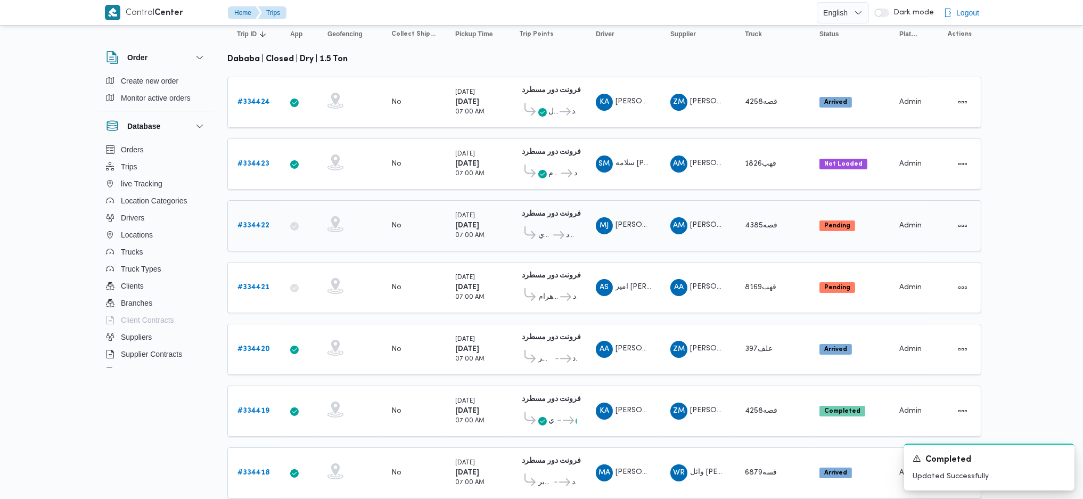
click at [268, 222] on b "# 334422" at bounding box center [253, 225] width 32 height 7
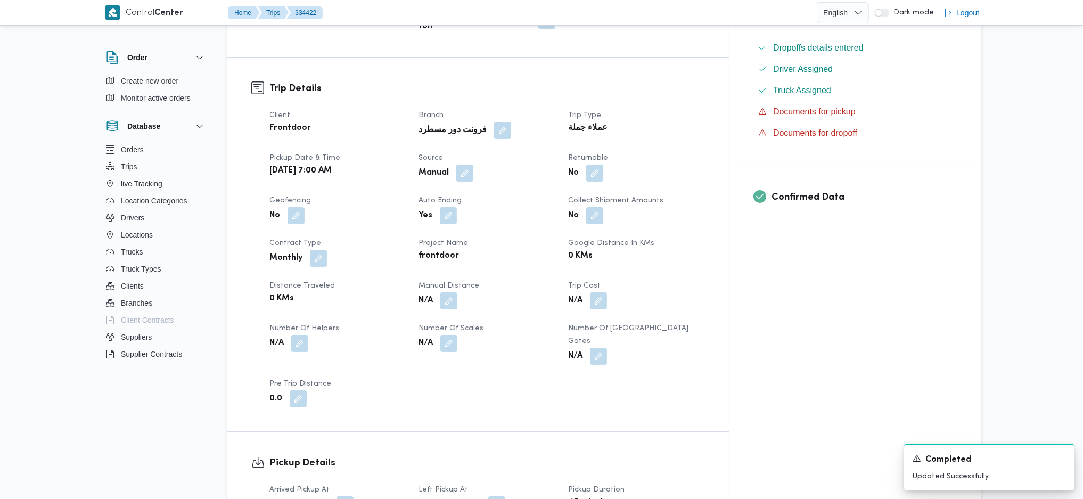
scroll to position [497, 0]
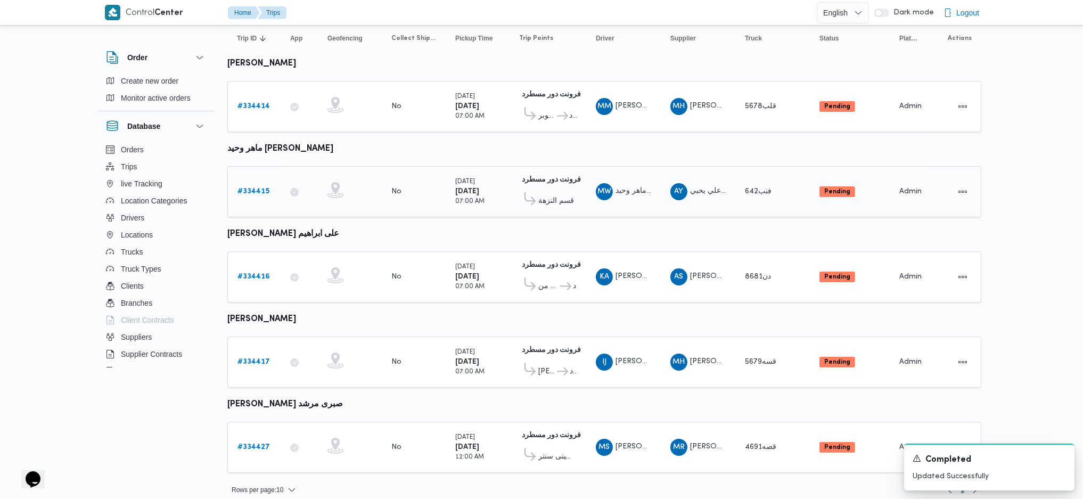
click at [265, 181] on div "# 334415" at bounding box center [254, 191] width 42 height 21
click at [261, 188] on b "# 334415" at bounding box center [253, 191] width 32 height 7
